Goal: Task Accomplishment & Management: Complete application form

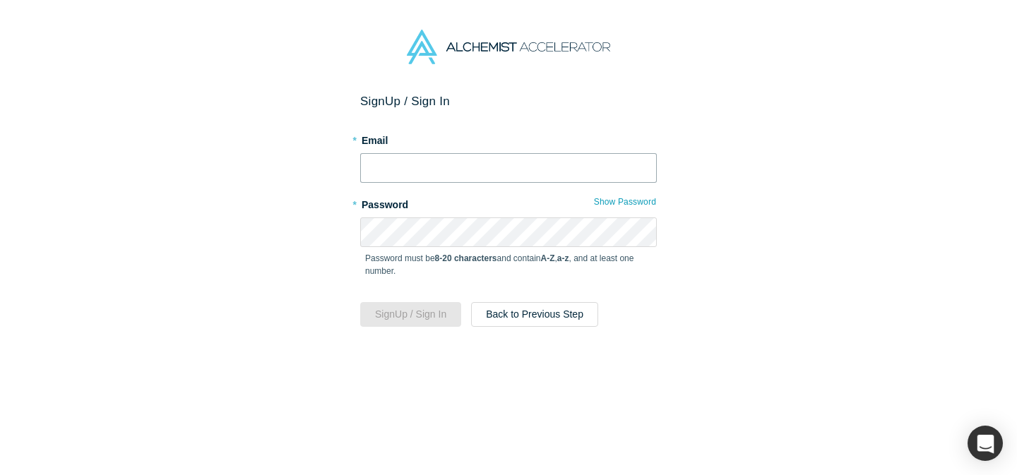
click at [462, 177] on input "text" at bounding box center [508, 168] width 297 height 30
click at [737, 129] on div "Sign Up / Sign In * Email * Password Show Password Password must be 8-20 charac…" at bounding box center [508, 284] width 1017 height 381
click at [631, 162] on input "text" at bounding box center [508, 168] width 297 height 30
type input "d"
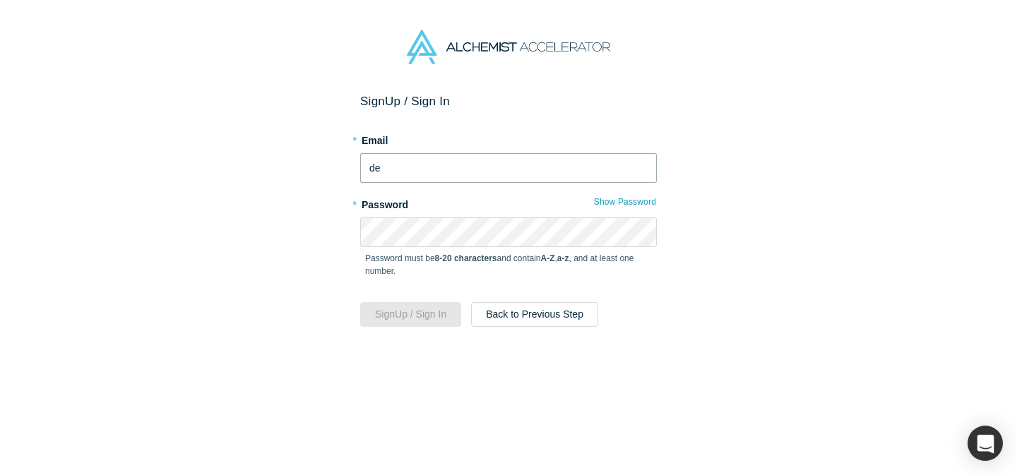
type input "d"
type input "t"
type input "[EMAIL_ADDRESS][DOMAIN_NAME]"
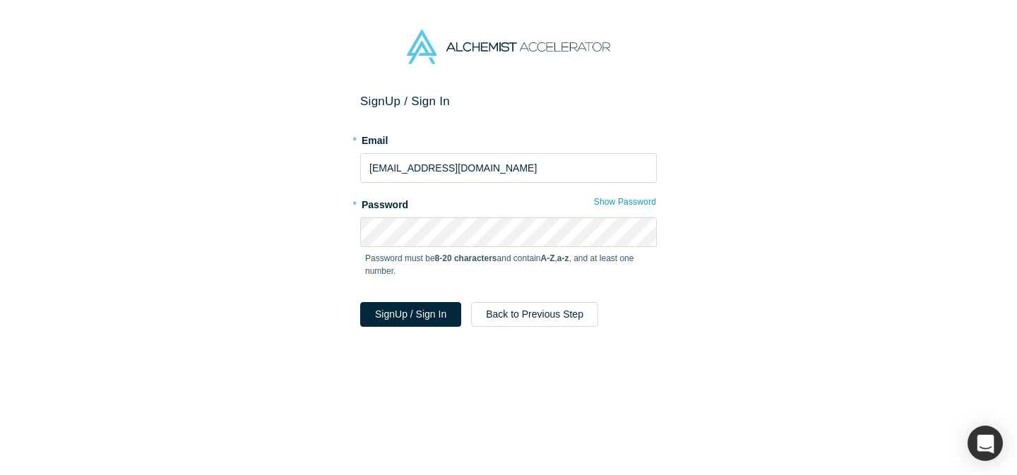
click at [369, 255] on p "Password must be 8-20 characters and contain A-Z , a-z , and at least one numbe…" at bounding box center [508, 264] width 287 height 25
click at [394, 318] on button "Sign Up / Sign In" at bounding box center [410, 314] width 101 height 25
